Goal: Task Accomplishment & Management: Manage account settings

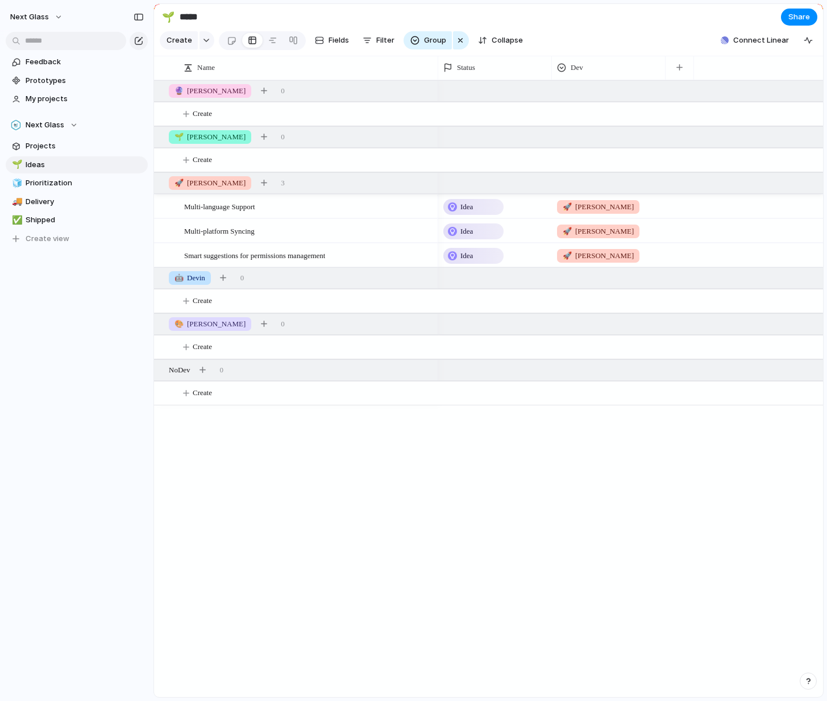
click at [579, 522] on div "Idea 🚀 Chad Idea 🚀 Chad Idea 🚀 Chad" at bounding box center [630, 388] width 385 height 617
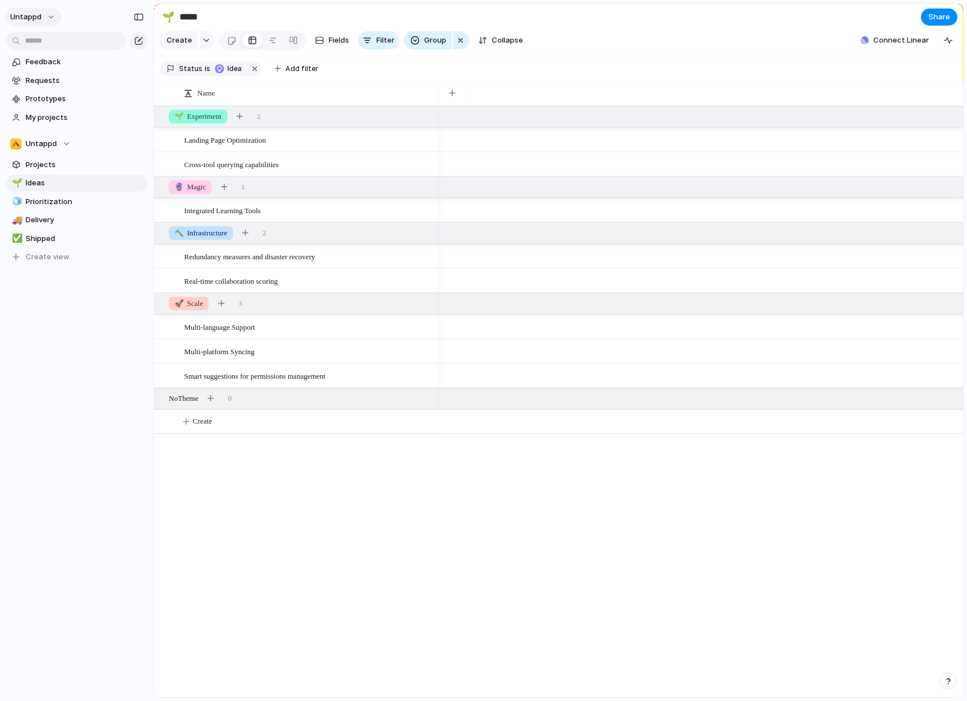
click at [51, 17] on button "Untappd" at bounding box center [33, 17] width 56 height 18
click at [45, 17] on div "Settings Invite members Change theme Change workspace Sign out" at bounding box center [483, 350] width 967 height 701
click at [36, 16] on span "Untappd" at bounding box center [25, 16] width 31 height 11
click at [141, 114] on span "Next-glass" at bounding box center [146, 115] width 39 height 11
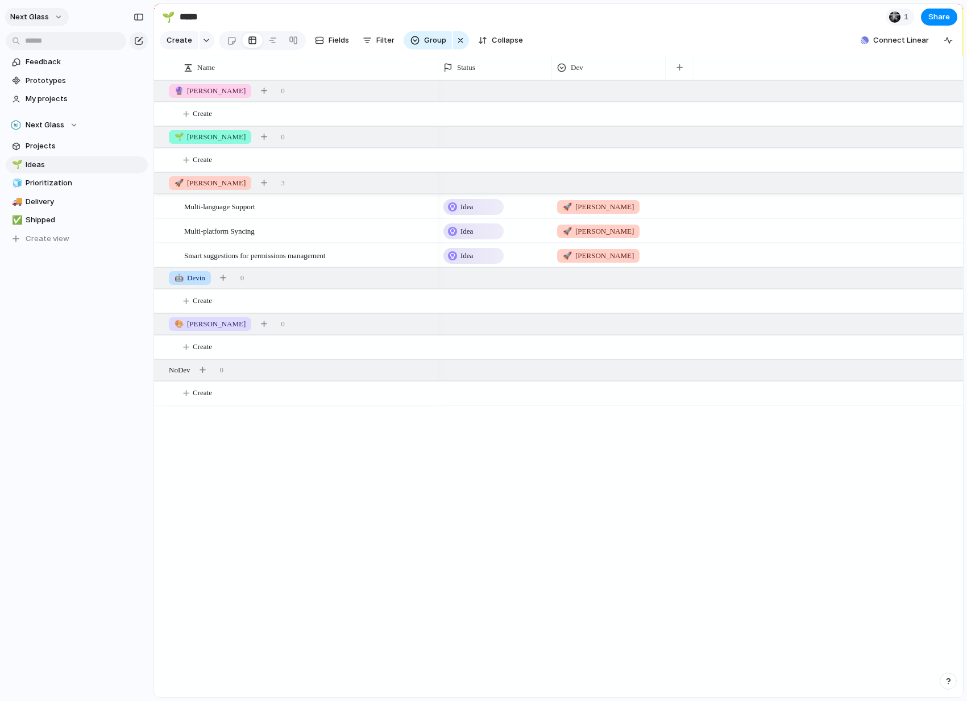
click at [54, 13] on button "Next Glass" at bounding box center [37, 17] width 64 height 18
click at [48, 10] on div "Settings Invite members Change theme Change workspace Sign out" at bounding box center [483, 350] width 967 height 701
click at [41, 7] on div "Next Glass" at bounding box center [76, 15] width 153 height 30
click at [44, 17] on span "Next Glass" at bounding box center [29, 16] width 39 height 11
click at [63, 41] on li "Settings" at bounding box center [63, 43] width 111 height 18
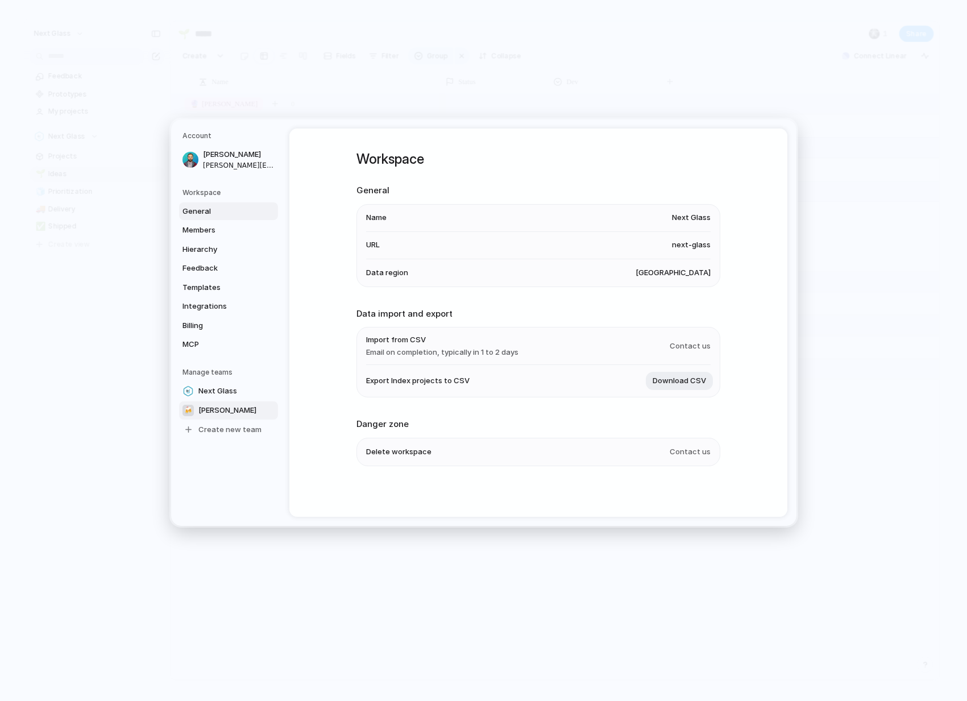
click at [221, 406] on link "🍻 Ollie" at bounding box center [228, 410] width 99 height 18
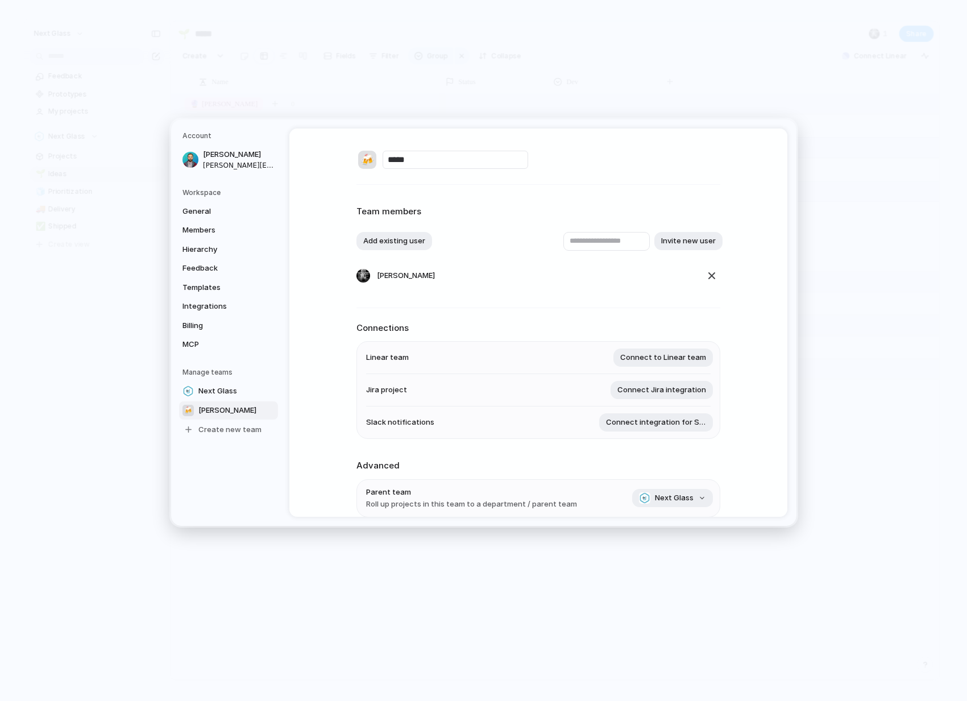
click at [244, 454] on nav "Account Kyle Roderick kyle@untappd.com Workspace General Members Hierarchy Feed…" at bounding box center [230, 322] width 118 height 406
click at [235, 432] on span "Create new team" at bounding box center [229, 428] width 63 height 11
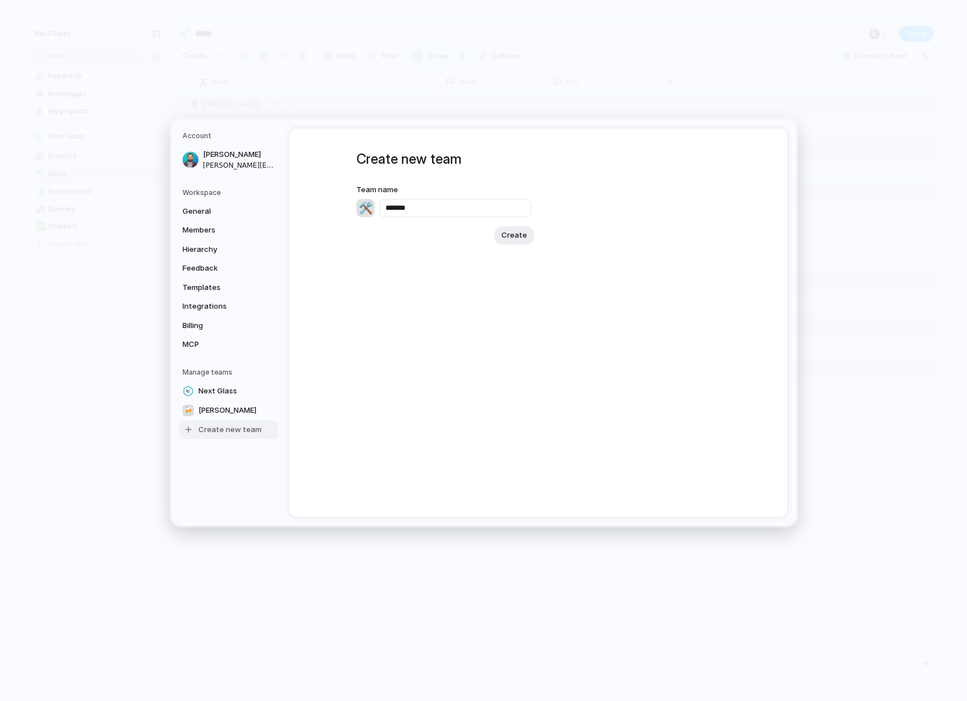
type input "*******"
click at [362, 209] on div "🛠️" at bounding box center [365, 207] width 18 height 18
click at [341, 211] on div at bounding box center [483, 350] width 967 height 701
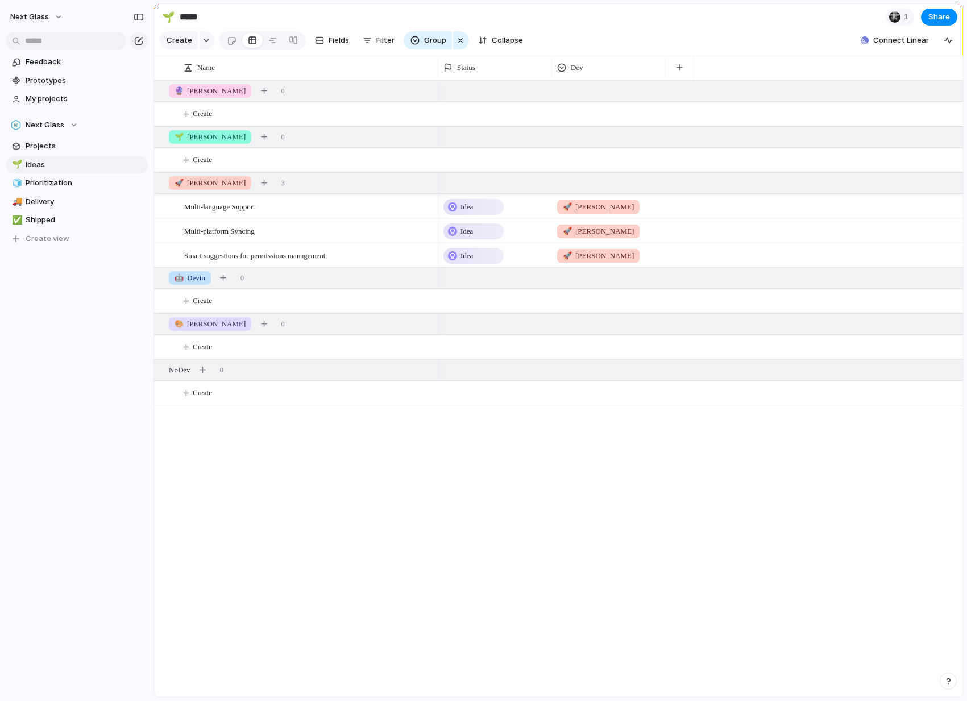
click at [356, 469] on div "Multi-language Support Multi-platform Syncing Smart suggestions for permissions…" at bounding box center [558, 388] width 809 height 617
click at [45, 18] on span "Next Glass" at bounding box center [29, 16] width 39 height 11
click at [137, 96] on span "Untappd" at bounding box center [142, 97] width 31 height 11
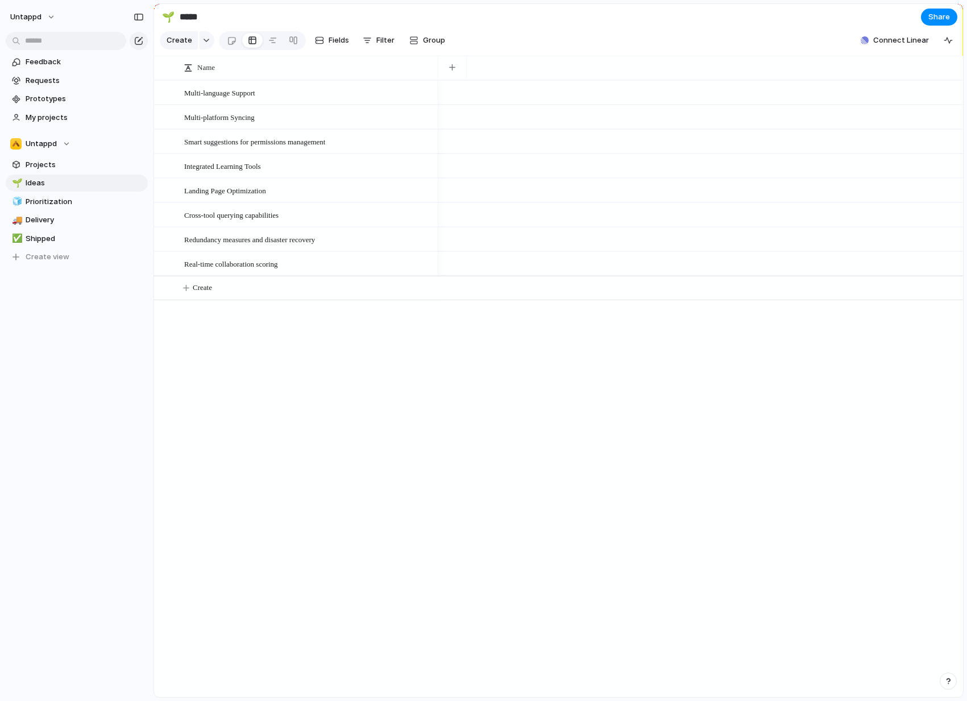
click at [308, 447] on div "Multi-language Support Multi-platform Syncing Smart suggestions for permissions…" at bounding box center [558, 388] width 809 height 617
click at [238, 426] on div "Multi-language Support Multi-platform Syncing Smart suggestions for permissions…" at bounding box center [558, 388] width 809 height 617
click at [233, 429] on div "Multi-language Support Multi-platform Syncing Smart suggestions for permissions…" at bounding box center [558, 388] width 809 height 617
click at [67, 238] on span "Shipped" at bounding box center [85, 238] width 118 height 11
type input "*******"
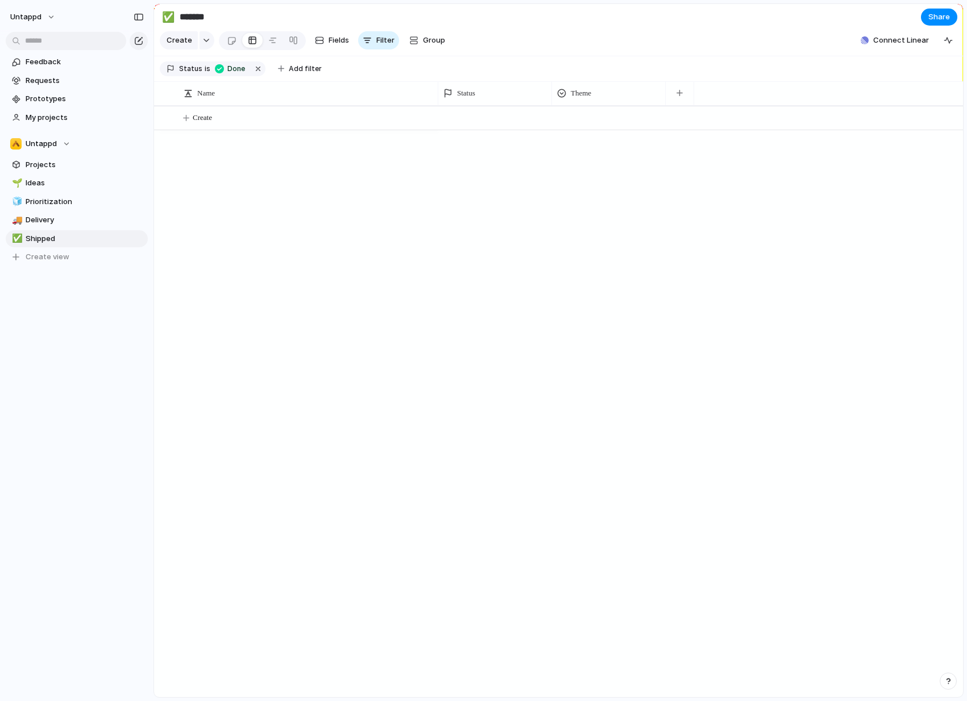
click at [368, 258] on div "Create" at bounding box center [558, 401] width 809 height 591
click at [62, 171] on link "Projects" at bounding box center [77, 164] width 142 height 17
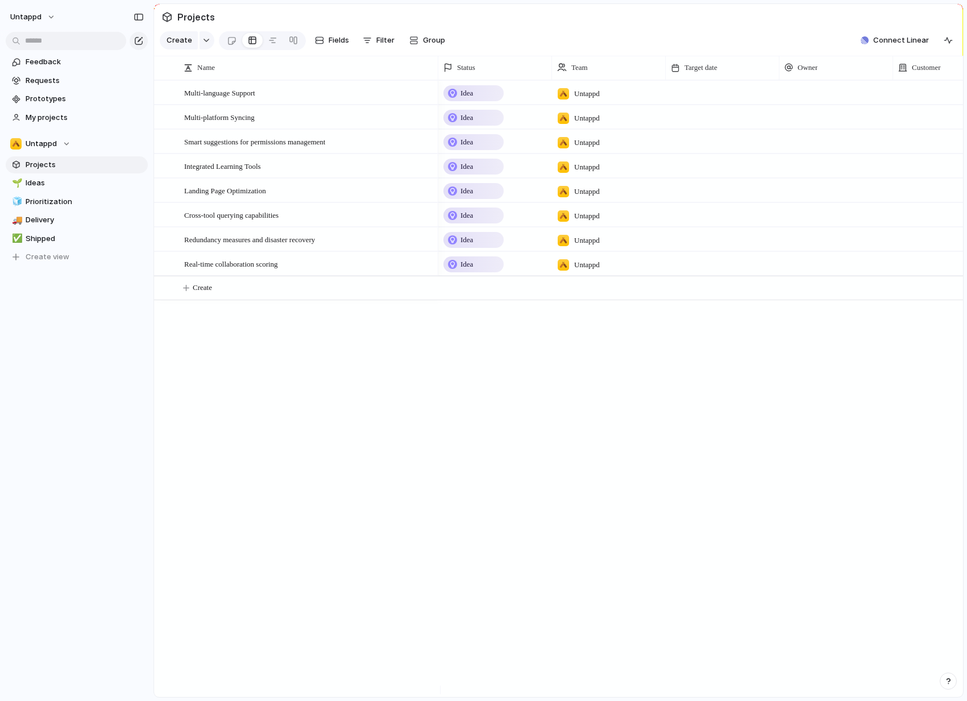
click at [267, 362] on div "Multi-language Support Multi-platform Syncing Smart suggestions for permissions…" at bounding box center [558, 388] width 809 height 617
click at [612, 100] on div "Untappd" at bounding box center [609, 90] width 113 height 19
click at [618, 99] on div "Untappd" at bounding box center [483, 350] width 967 height 701
click at [49, 145] on span "Untappd" at bounding box center [41, 143] width 31 height 11
click at [47, 212] on span "Create new team" at bounding box center [59, 208] width 63 height 11
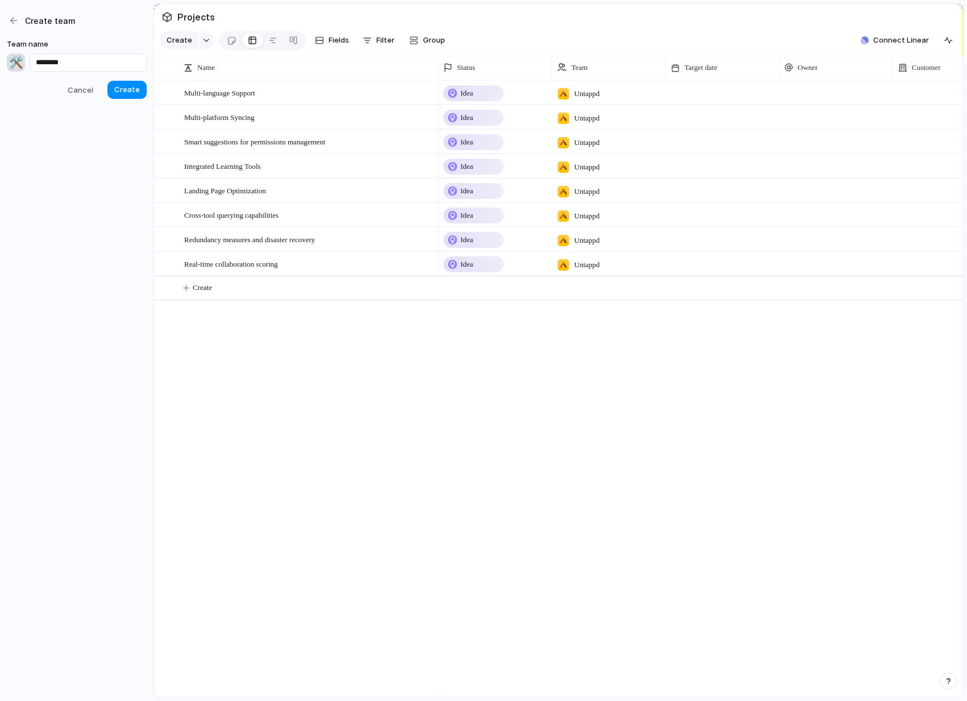
type input "********"
drag, startPoint x: 306, startPoint y: 355, endPoint x: 254, endPoint y: 339, distance: 54.7
click at [305, 355] on div "Multi-language Support Multi-platform Syncing Smart suggestions for permissions…" at bounding box center [558, 388] width 809 height 617
click at [81, 92] on span "Cancel" at bounding box center [81, 90] width 26 height 11
